Goal: Task Accomplishment & Management: Manage account settings

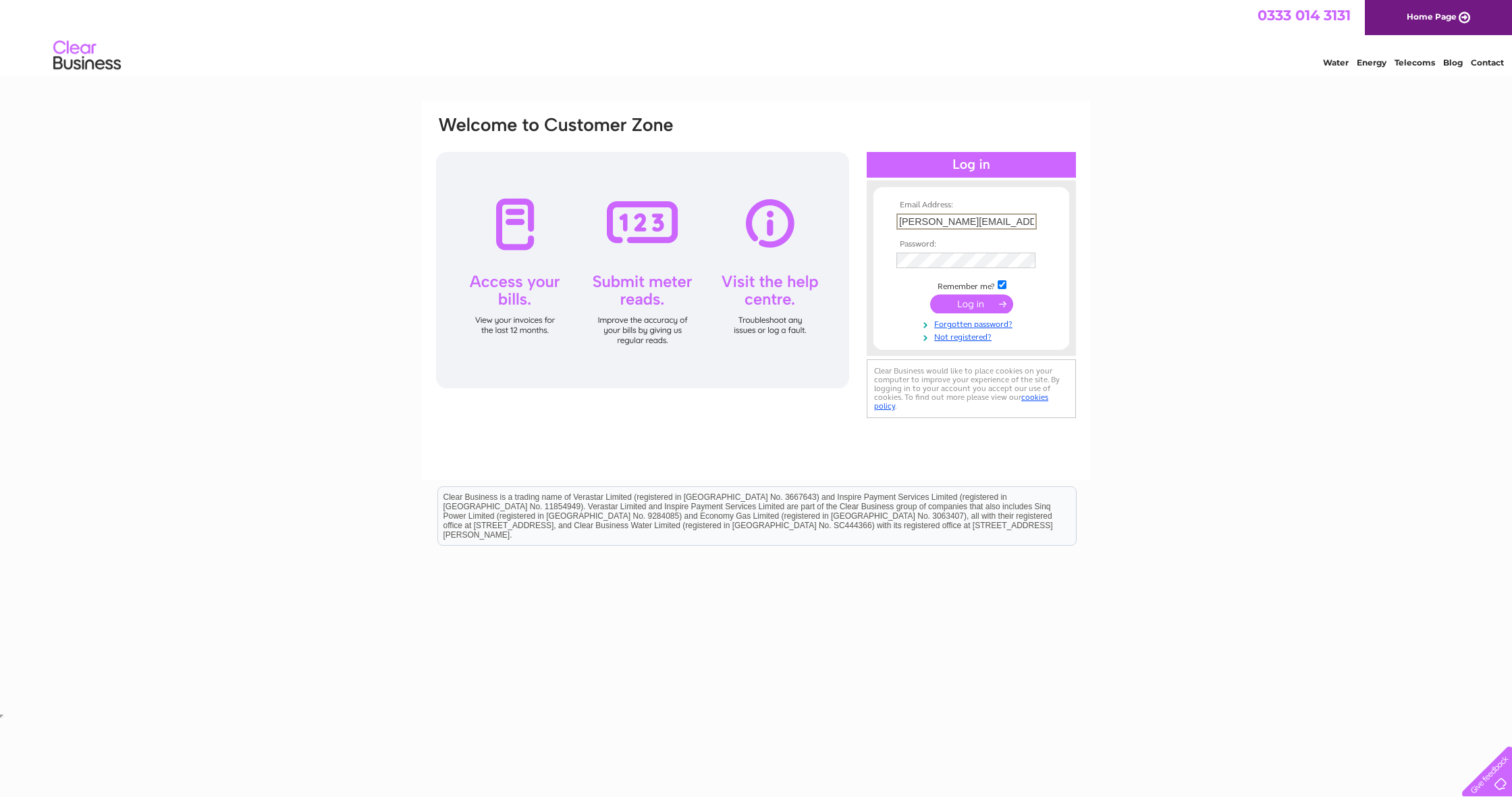
type input "kenny@tcns.org.uk"
click at [976, 303] on input "submit" at bounding box center [971, 302] width 83 height 19
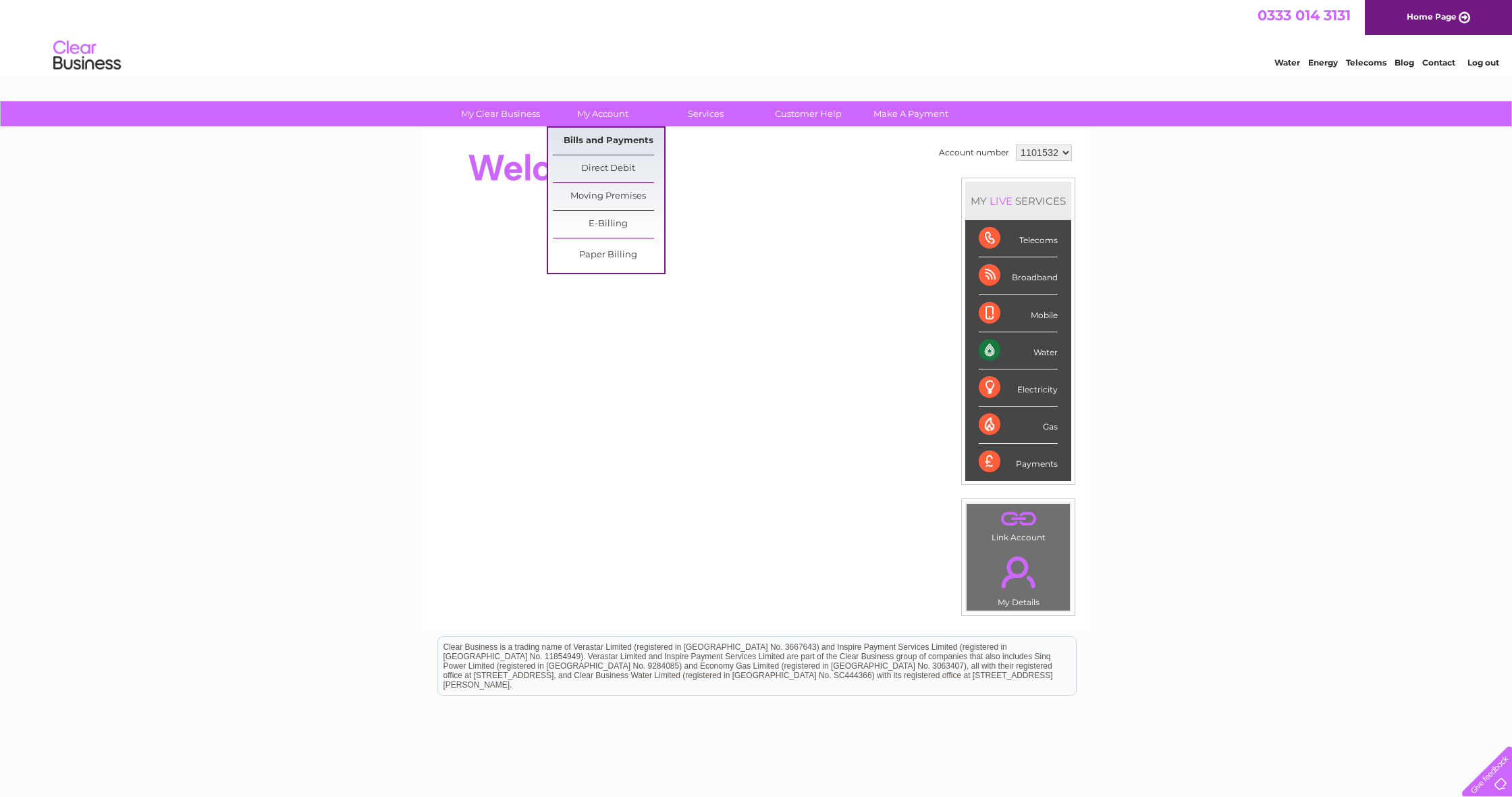
click at [592, 138] on link "Bills and Payments" at bounding box center [608, 141] width 111 height 27
click at [599, 135] on link "Bills and Payments" at bounding box center [608, 141] width 111 height 27
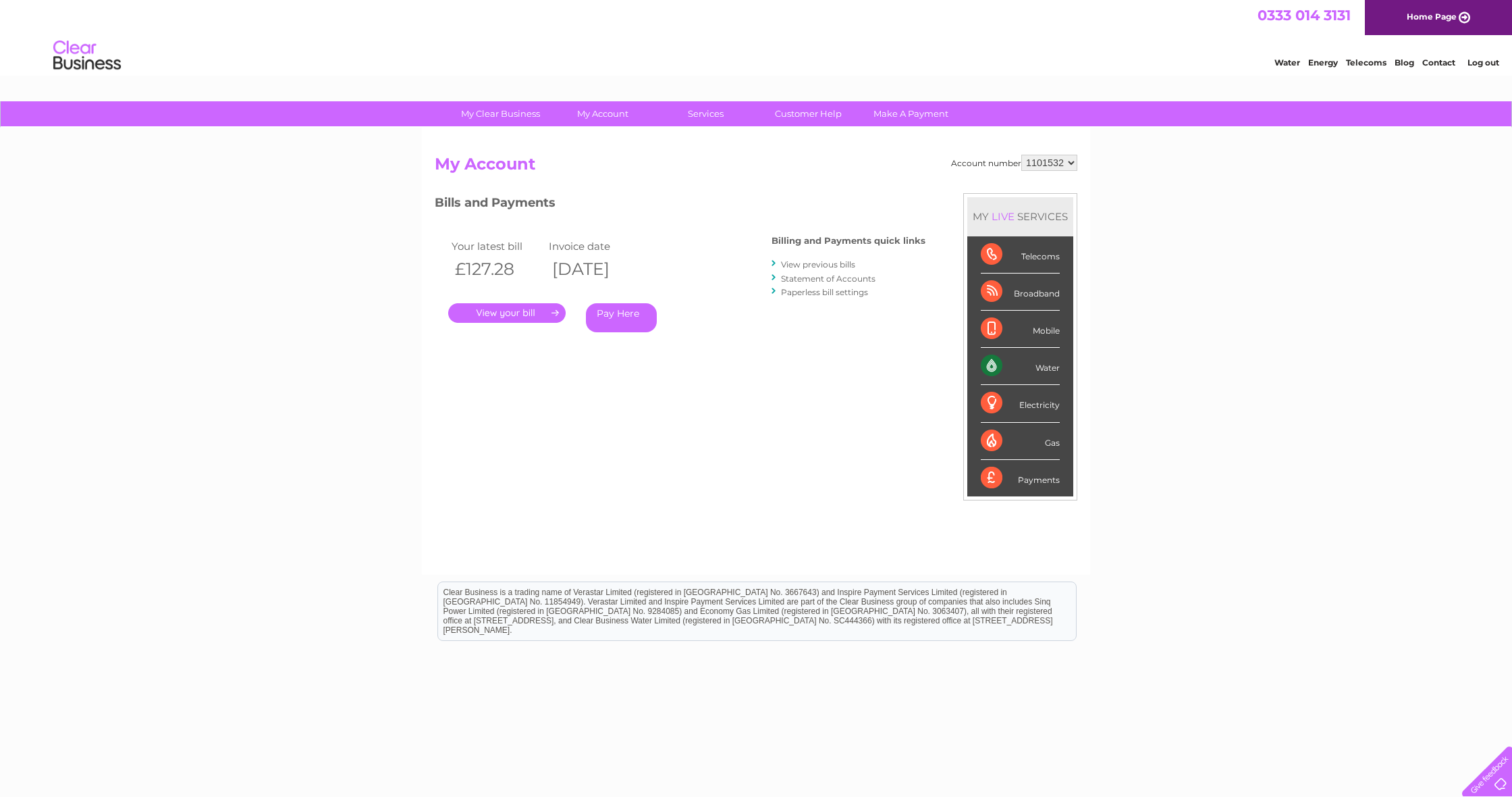
click at [527, 310] on link "." at bounding box center [507, 312] width 117 height 20
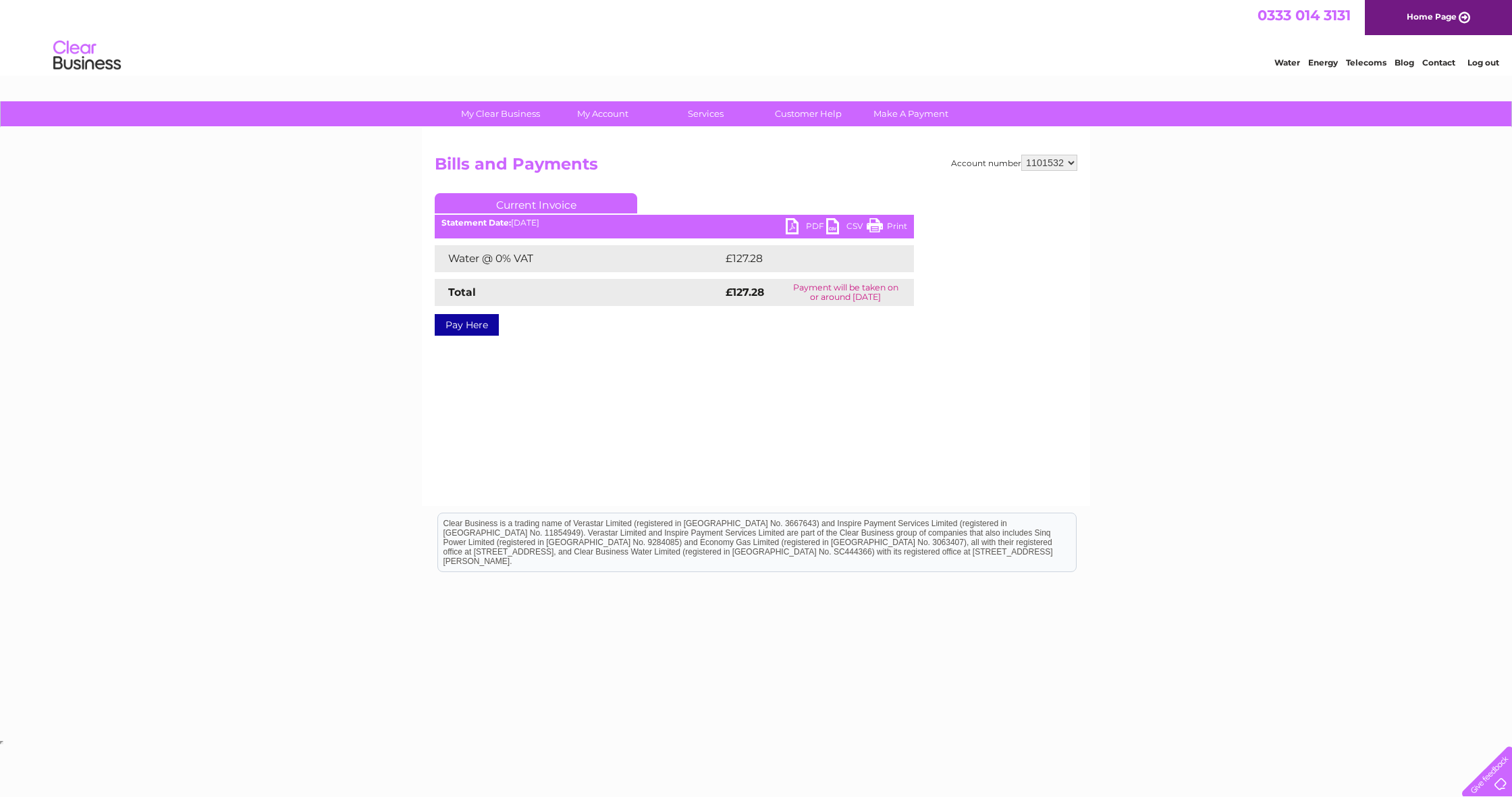
click at [790, 223] on link "PDF" at bounding box center [806, 228] width 41 height 20
click at [1485, 56] on li "Log out" at bounding box center [1484, 63] width 41 height 17
click at [1483, 60] on link "Log out" at bounding box center [1483, 62] width 32 height 10
